Goal: Task Accomplishment & Management: Use online tool/utility

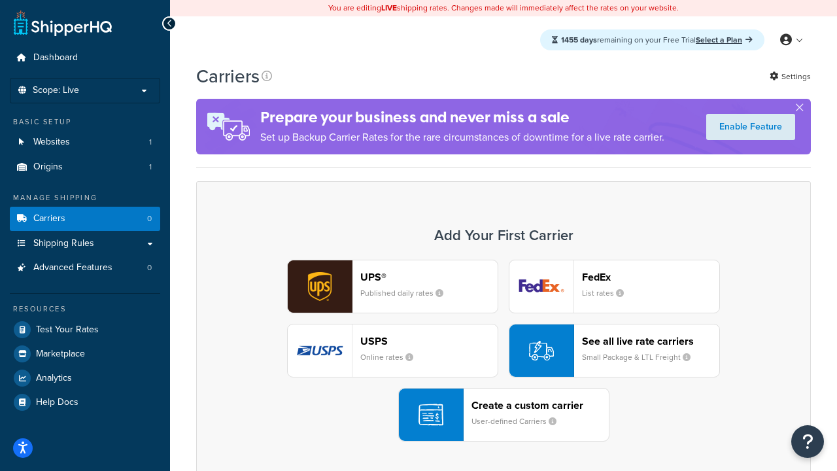
click at [503, 350] on div "UPS® Published daily rates FedEx List rates USPS Online rates See all live rate…" at bounding box center [503, 351] width 587 height 182
click at [651, 277] on header "FedEx" at bounding box center [650, 277] width 137 height 12
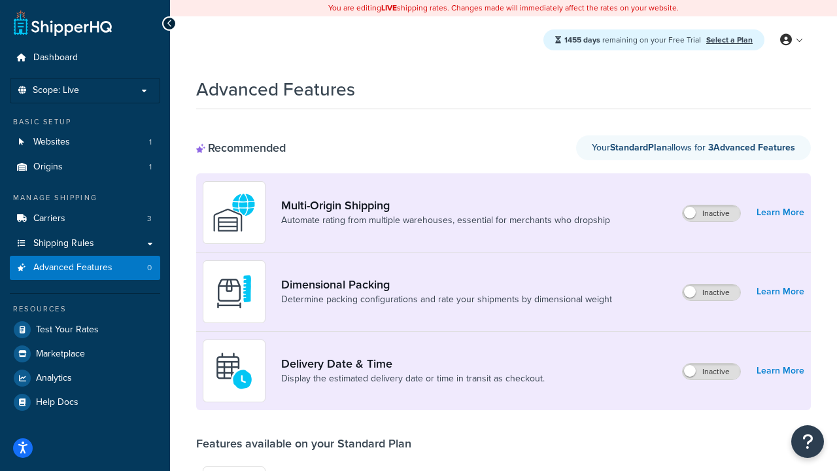
scroll to position [342, 0]
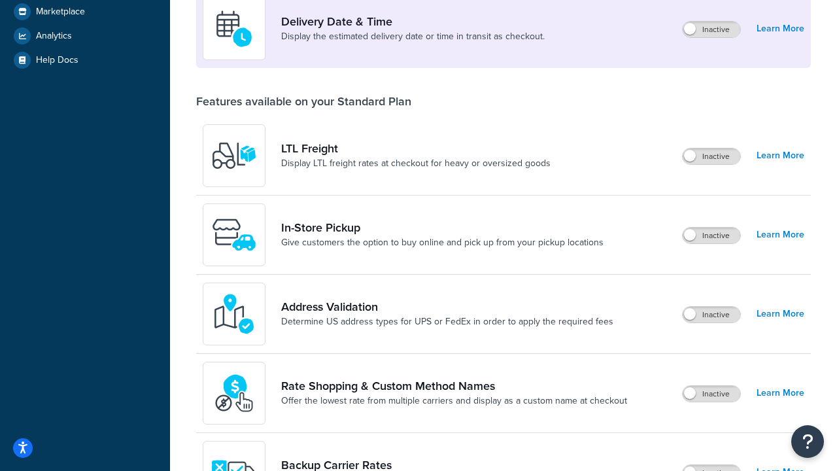
click at [712, 235] on label "Inactive" at bounding box center [712, 236] width 58 height 16
